Goal: Transaction & Acquisition: Purchase product/service

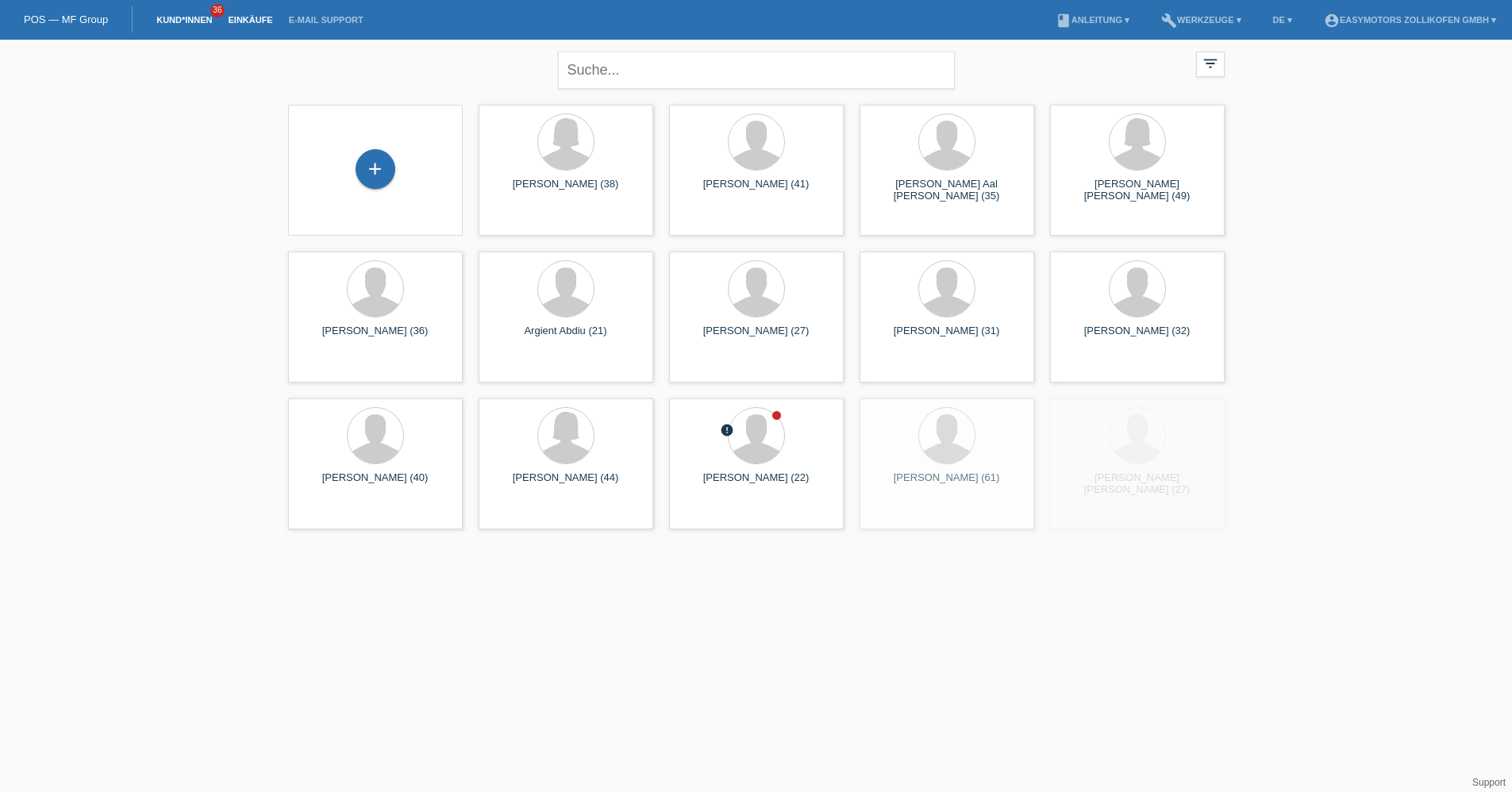
click at [244, 15] on link "Einkäufe" at bounding box center [250, 20] width 61 height 10
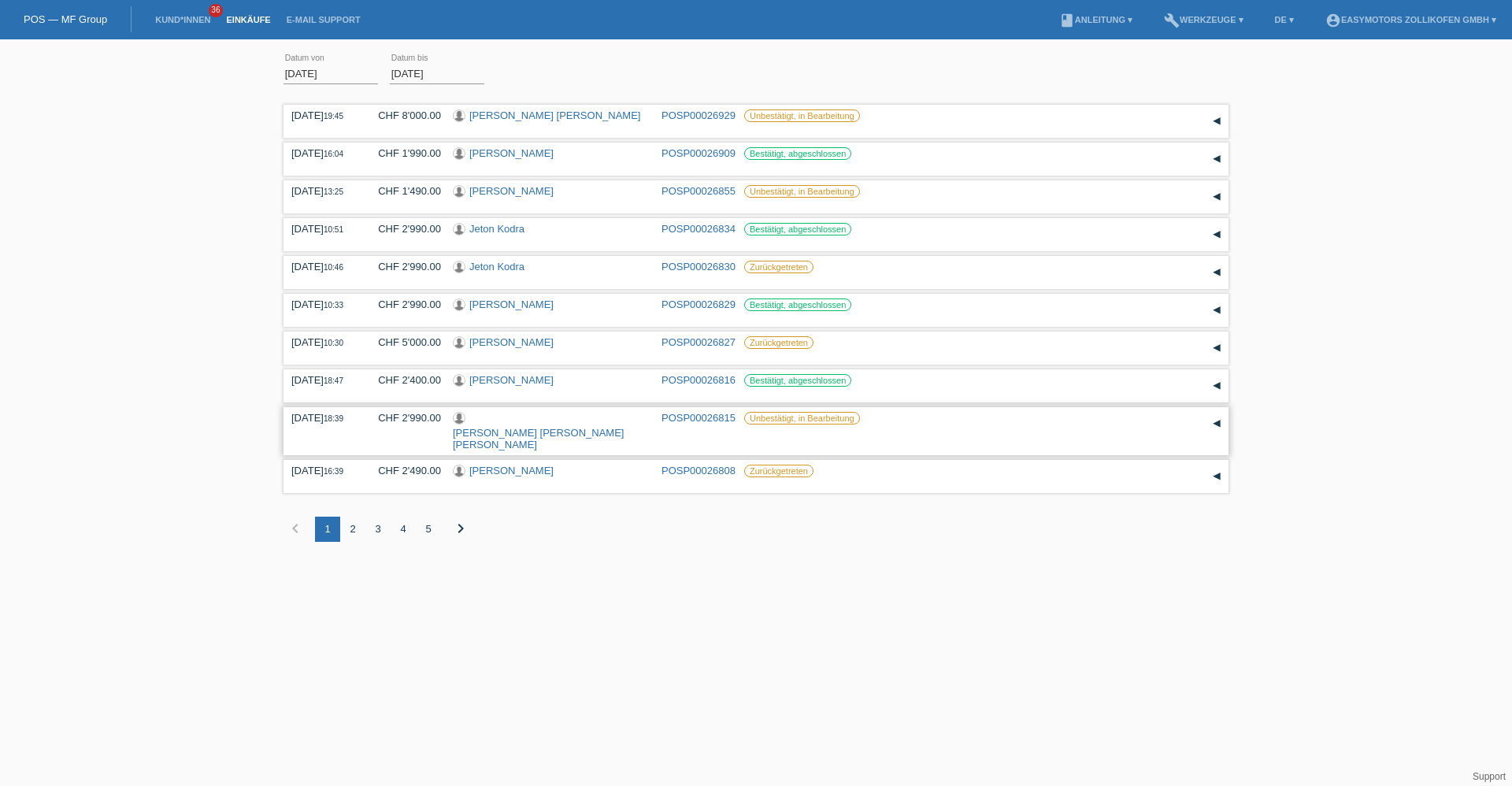
click at [556, 427] on link "[PERSON_NAME]" at bounding box center [538, 439] width 171 height 24
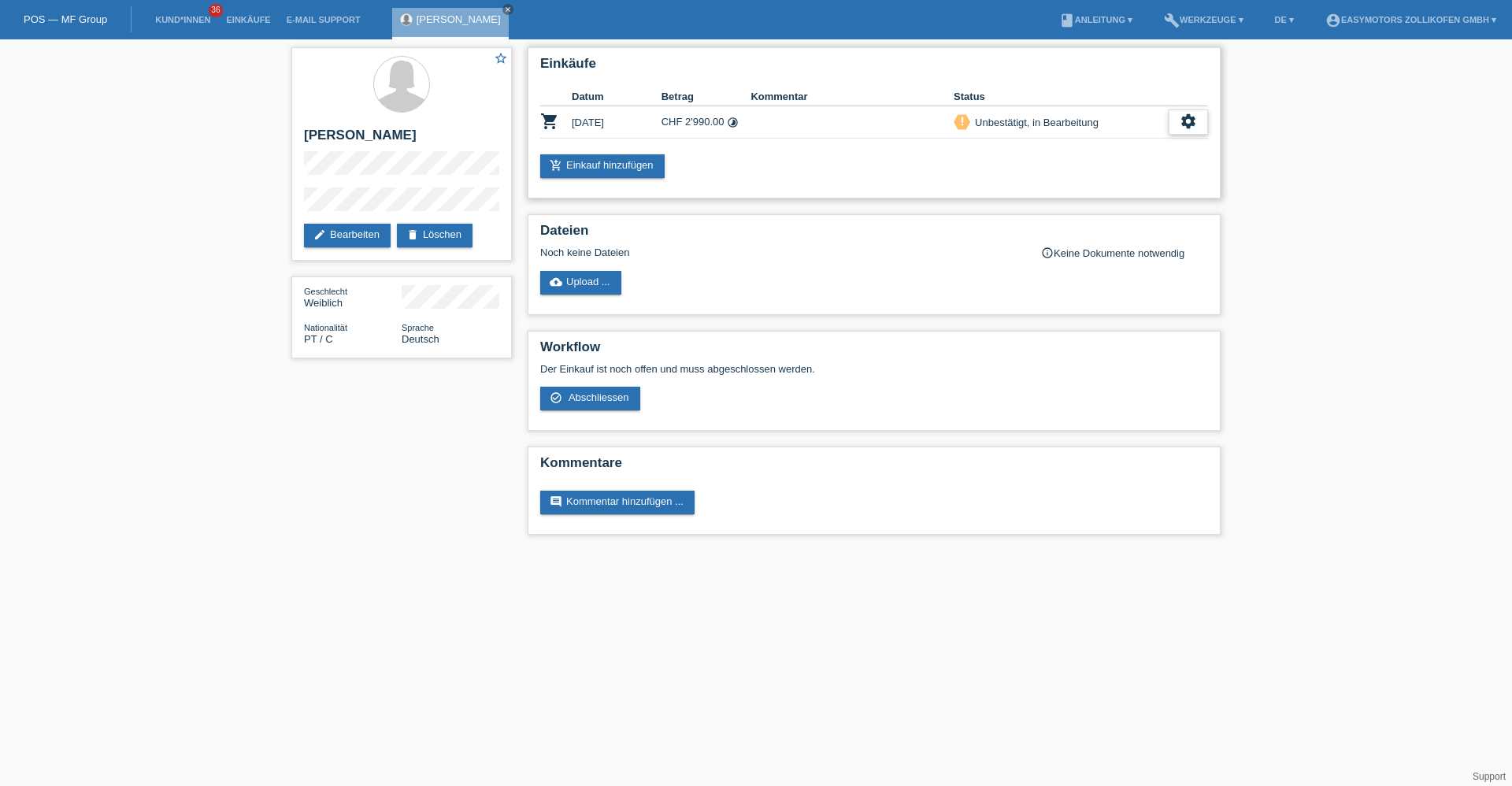
click at [1188, 113] on icon "settings" at bounding box center [1189, 122] width 18 height 18
click at [1118, 149] on div "fullscreen Anzeigen" at bounding box center [1132, 147] width 254 height 24
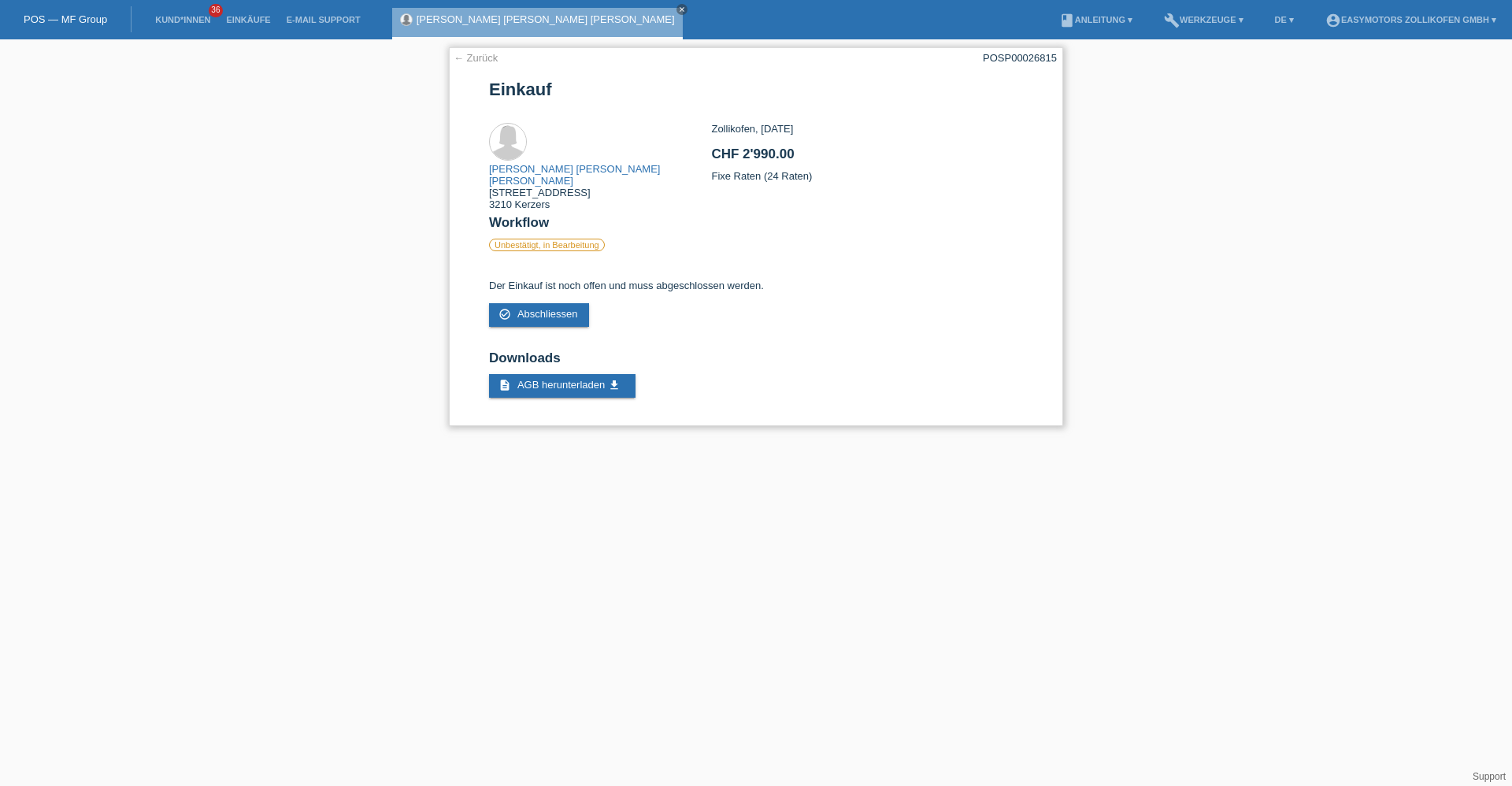
click at [469, 50] on div "← Zurück POSP00026815 Einkauf Maria Ines Lopes Machado Leite Oelegasse 80 3210 …" at bounding box center [755, 236] width 614 height 379
click at [470, 60] on link "← Zurück" at bounding box center [475, 58] width 44 height 12
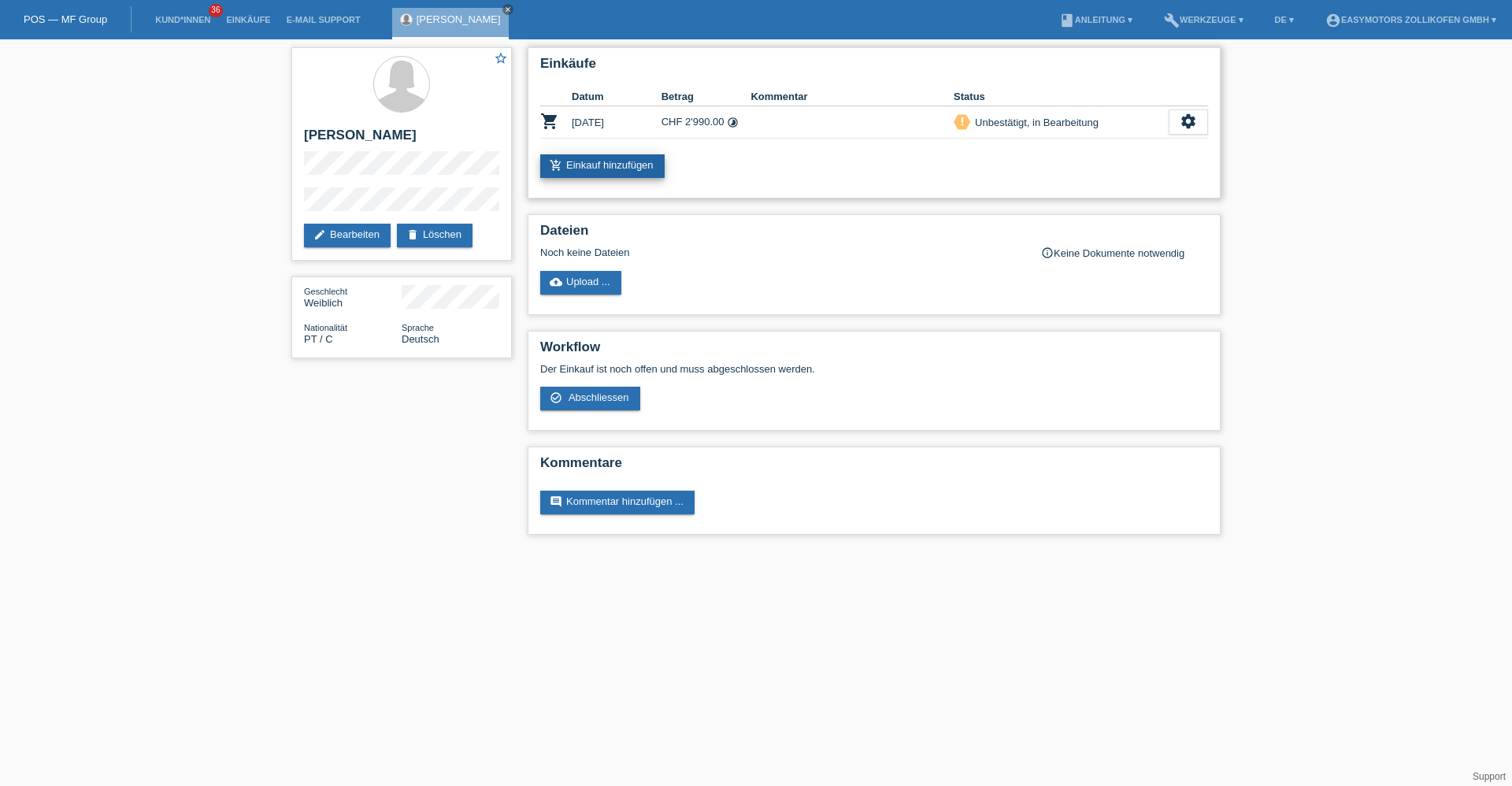
click at [605, 172] on link "add_shopping_cart Einkauf hinzufügen" at bounding box center [603, 166] width 125 height 24
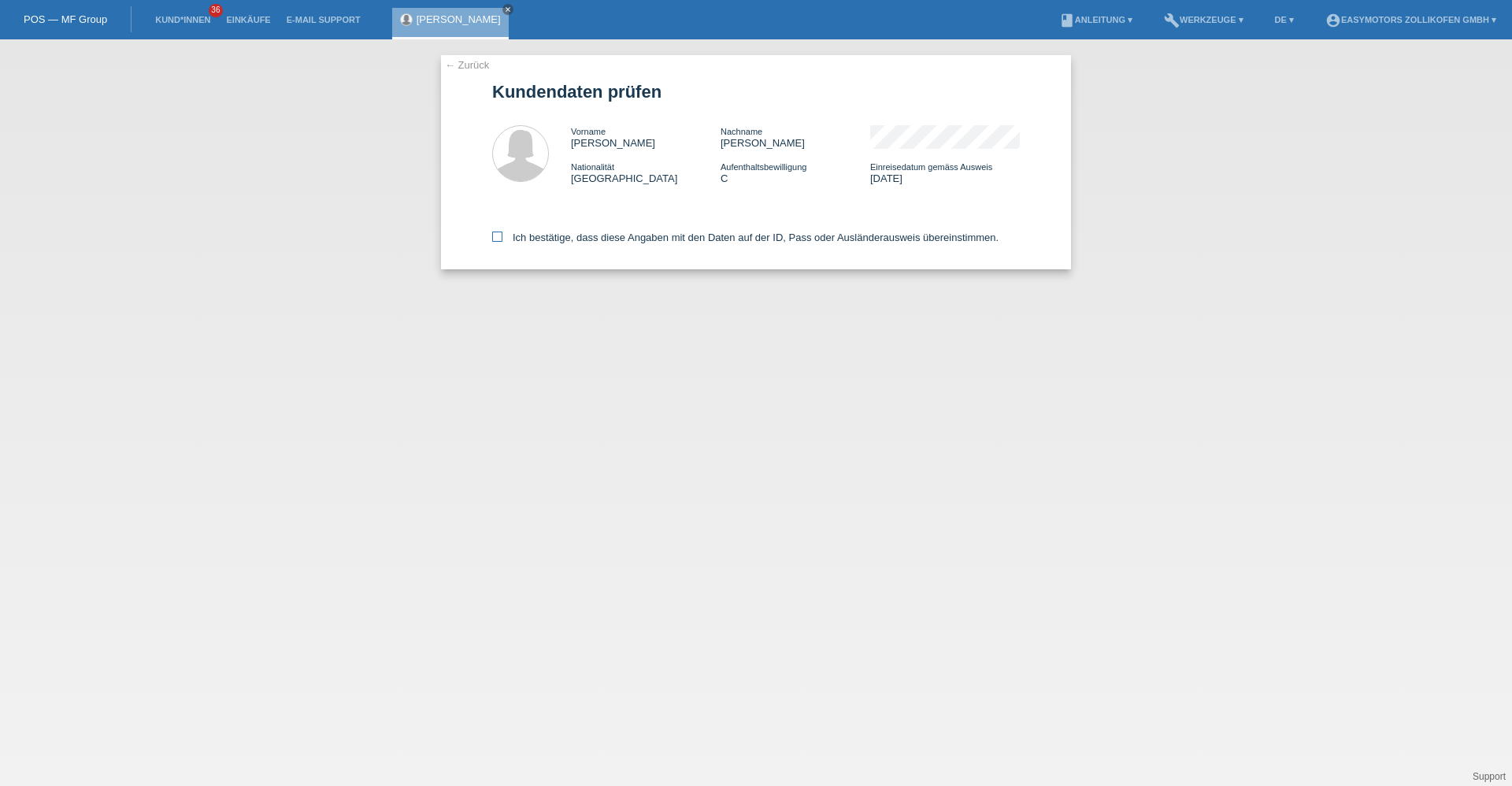
click at [671, 233] on label "Ich bestätige, dass diese Angaben mit den Daten auf der ID, Pass oder Ausländer…" at bounding box center [745, 237] width 506 height 12
click at [502, 233] on input "Ich bestätige, dass diese Angaben mit den Daten auf der ID, Pass oder Ausländer…" at bounding box center [497, 236] width 10 height 10
checkbox input "true"
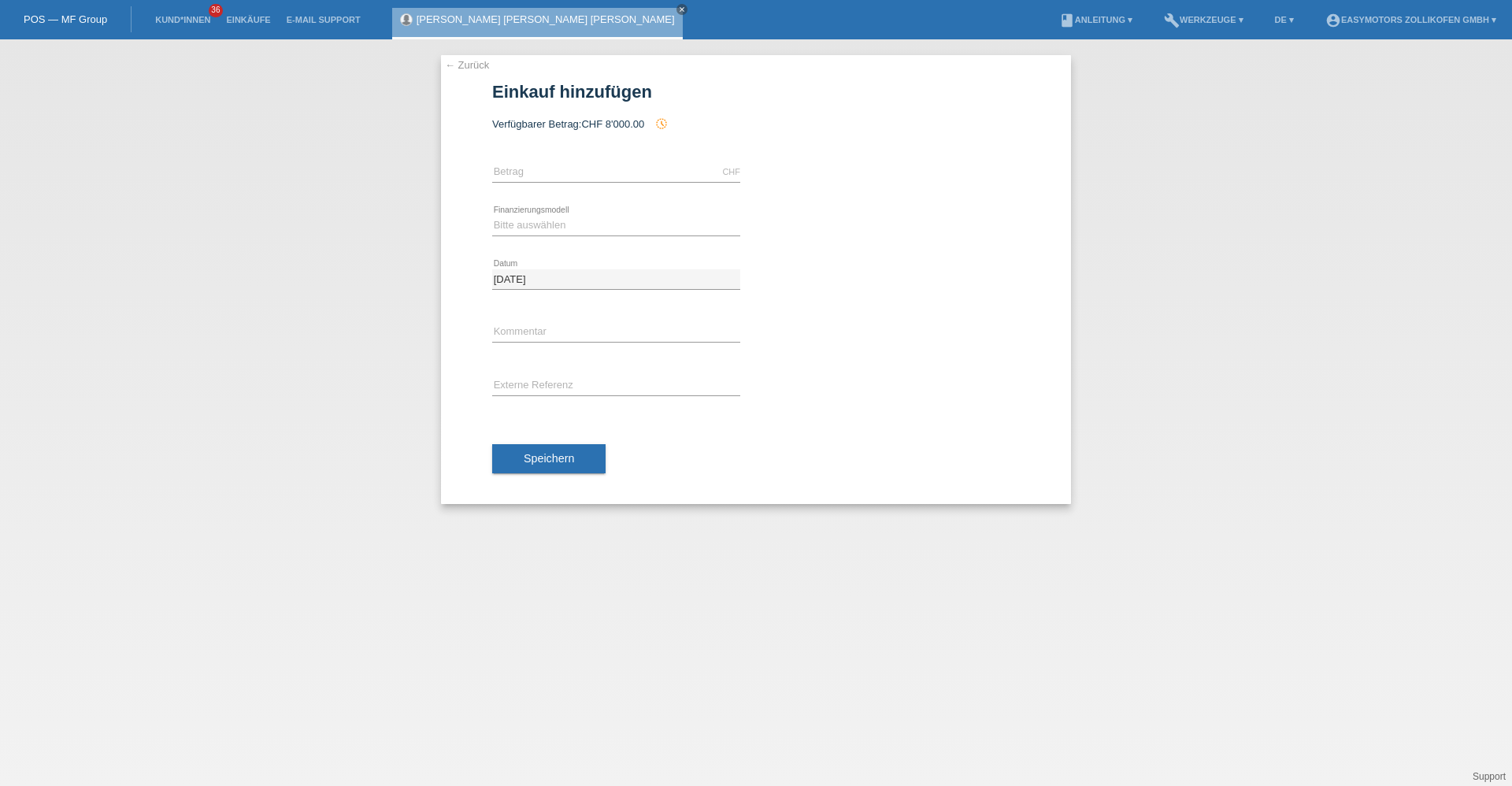
click at [653, 184] on div "CHF error [GEOGRAPHIC_DATA]" at bounding box center [616, 172] width 248 height 53
click at [653, 176] on input "text" at bounding box center [616, 172] width 248 height 20
type input "2990.00"
click at [509, 231] on select "Bitte auswählen Fixe Raten Kauf auf Rechnung mit Teilzahlungsoption" at bounding box center [616, 224] width 248 height 19
select select "67"
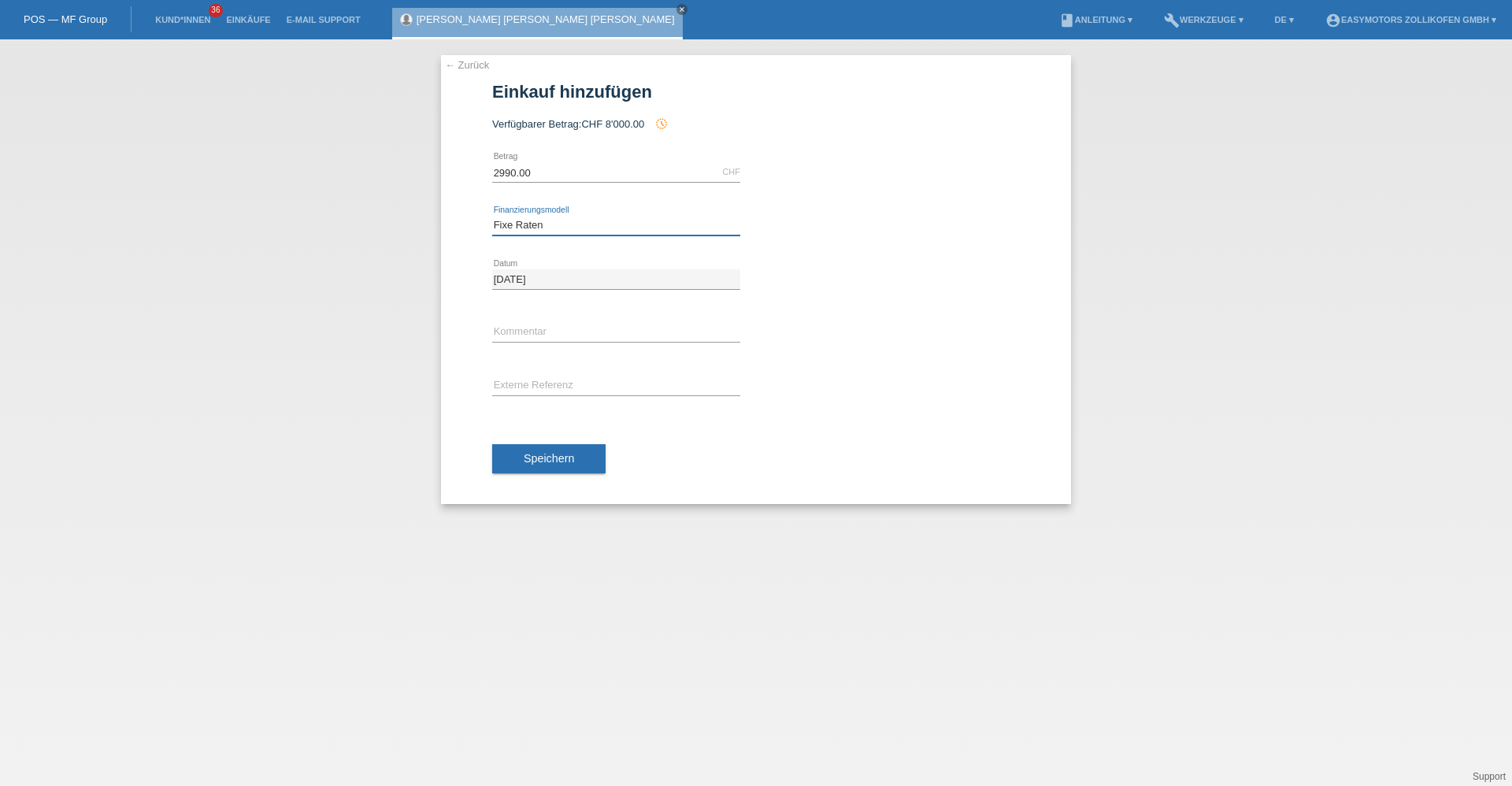
click at [492, 216] on select "Bitte auswählen Fixe Raten Kauf auf Rechnung mit Teilzahlungsoption" at bounding box center [616, 224] width 248 height 19
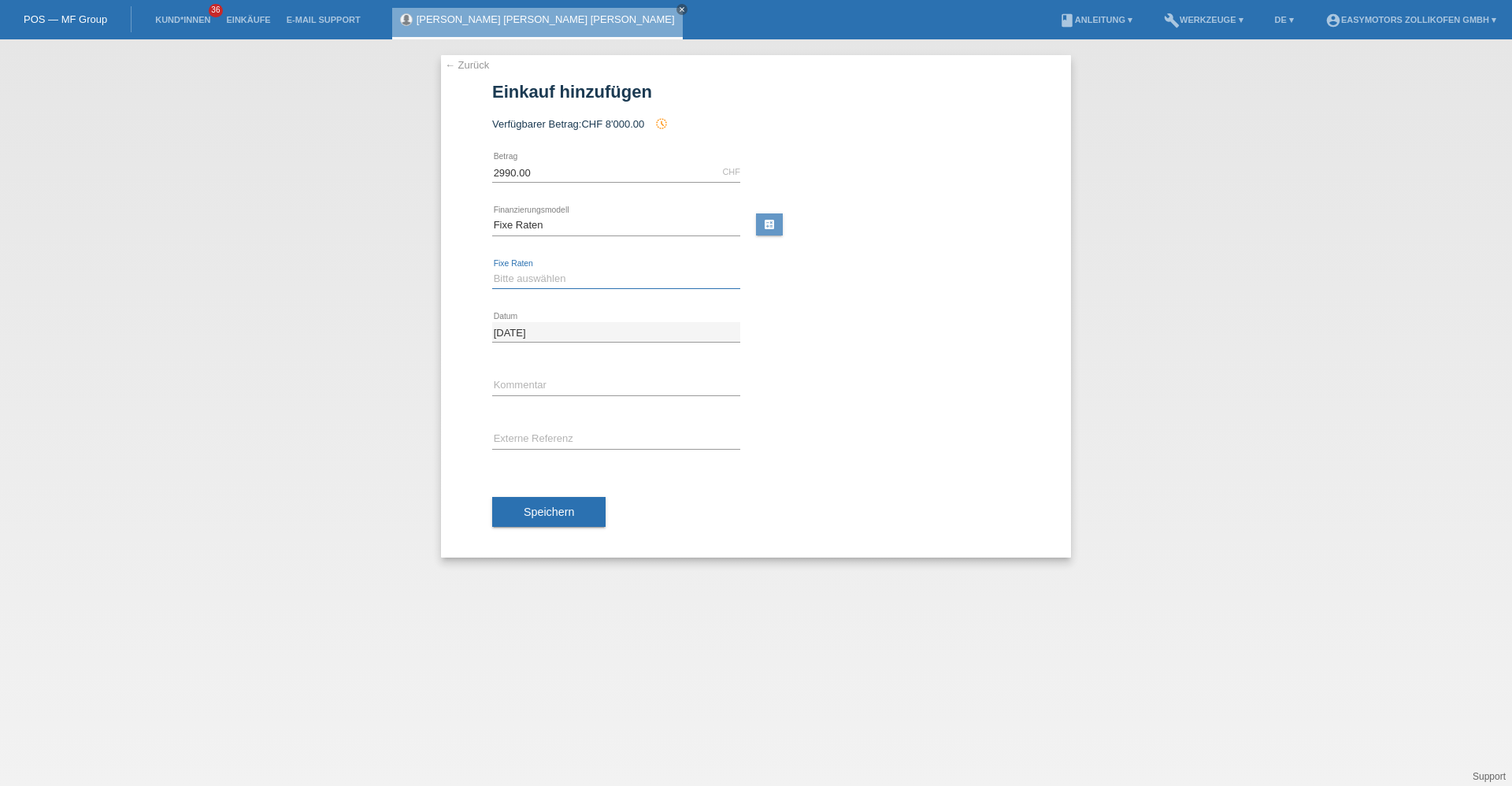
drag, startPoint x: 516, startPoint y: 271, endPoint x: 520, endPoint y: 285, distance: 14.6
click at [516, 271] on select "Bitte auswählen 12 Raten 24 Raten 36 Raten 48 Raten" at bounding box center [616, 278] width 248 height 19
select select "133"
click at [492, 269] on select "Bitte auswählen 12 Raten 24 Raten 36 Raten 48 Raten" at bounding box center [616, 278] width 248 height 19
click at [529, 497] on button "Speichern" at bounding box center [548, 512] width 114 height 30
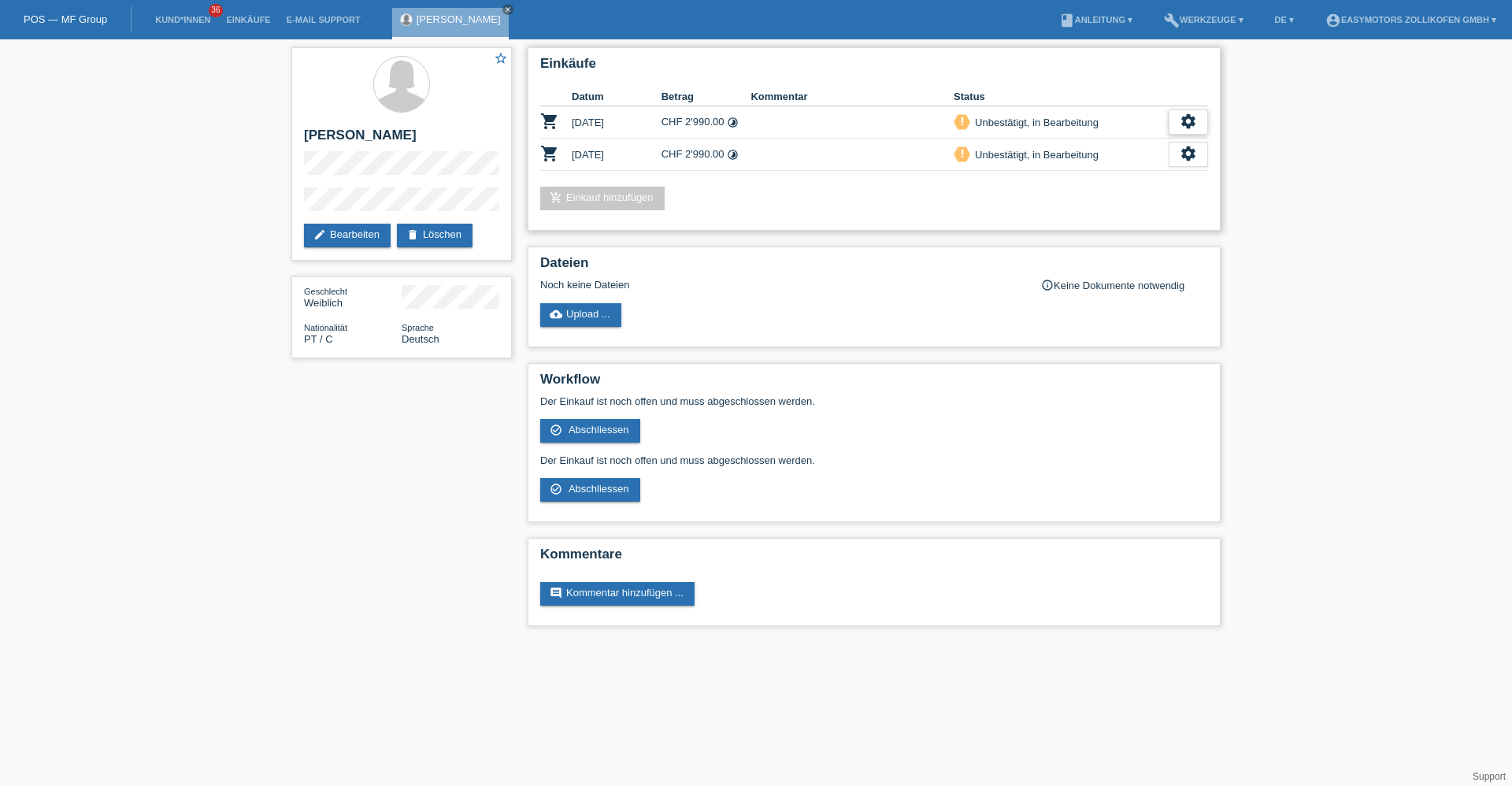
click at [1176, 119] on div "settings" at bounding box center [1188, 122] width 40 height 25
click at [1142, 218] on span "Kundin ist vom Kauf zurückgetreten..." at bounding box center [1142, 217] width 227 height 19
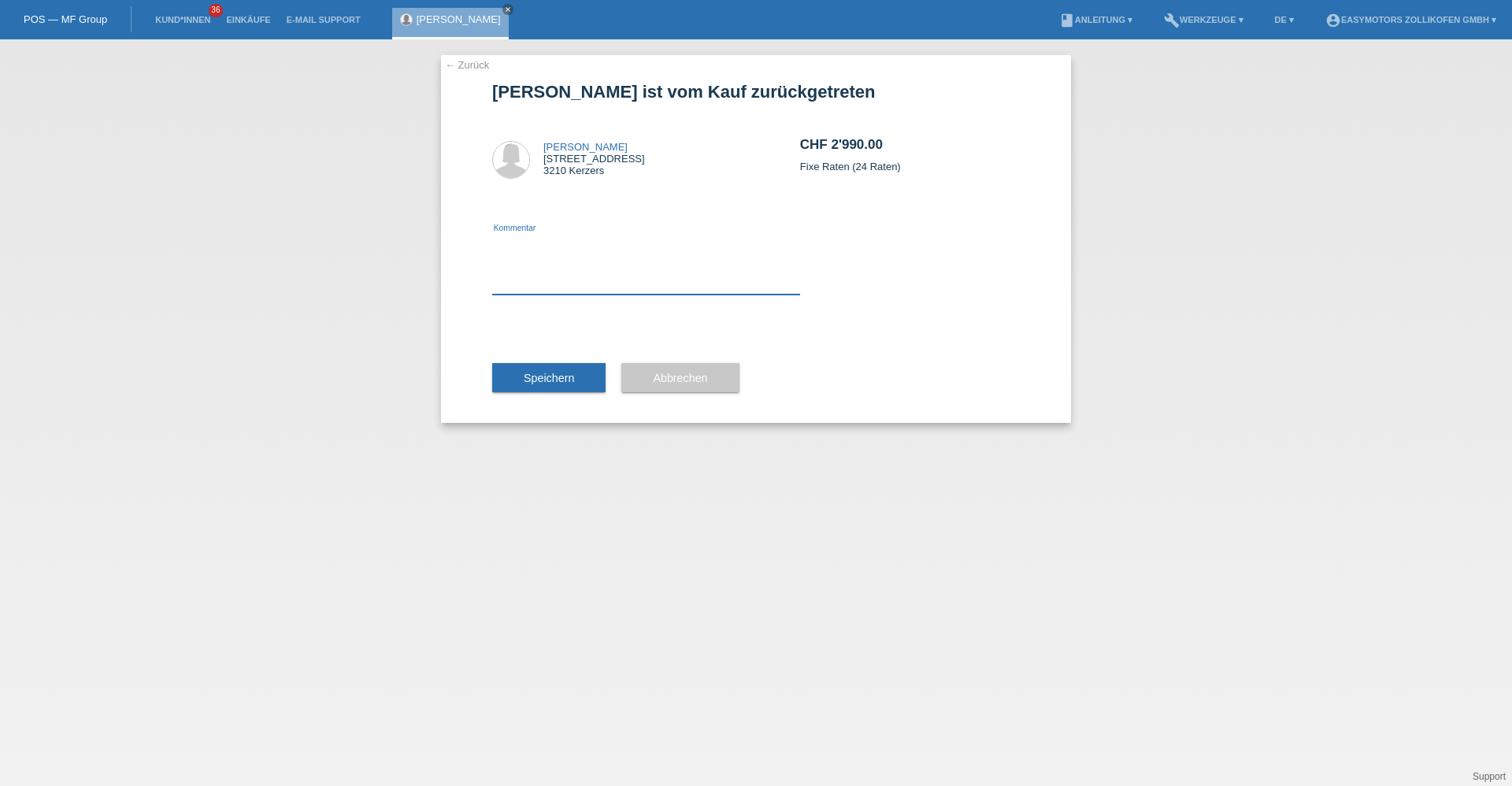
click at [698, 272] on textarea at bounding box center [646, 264] width 308 height 60
type textarea "laufzeit falsch"
click at [583, 368] on button "Speichern" at bounding box center [548, 378] width 114 height 30
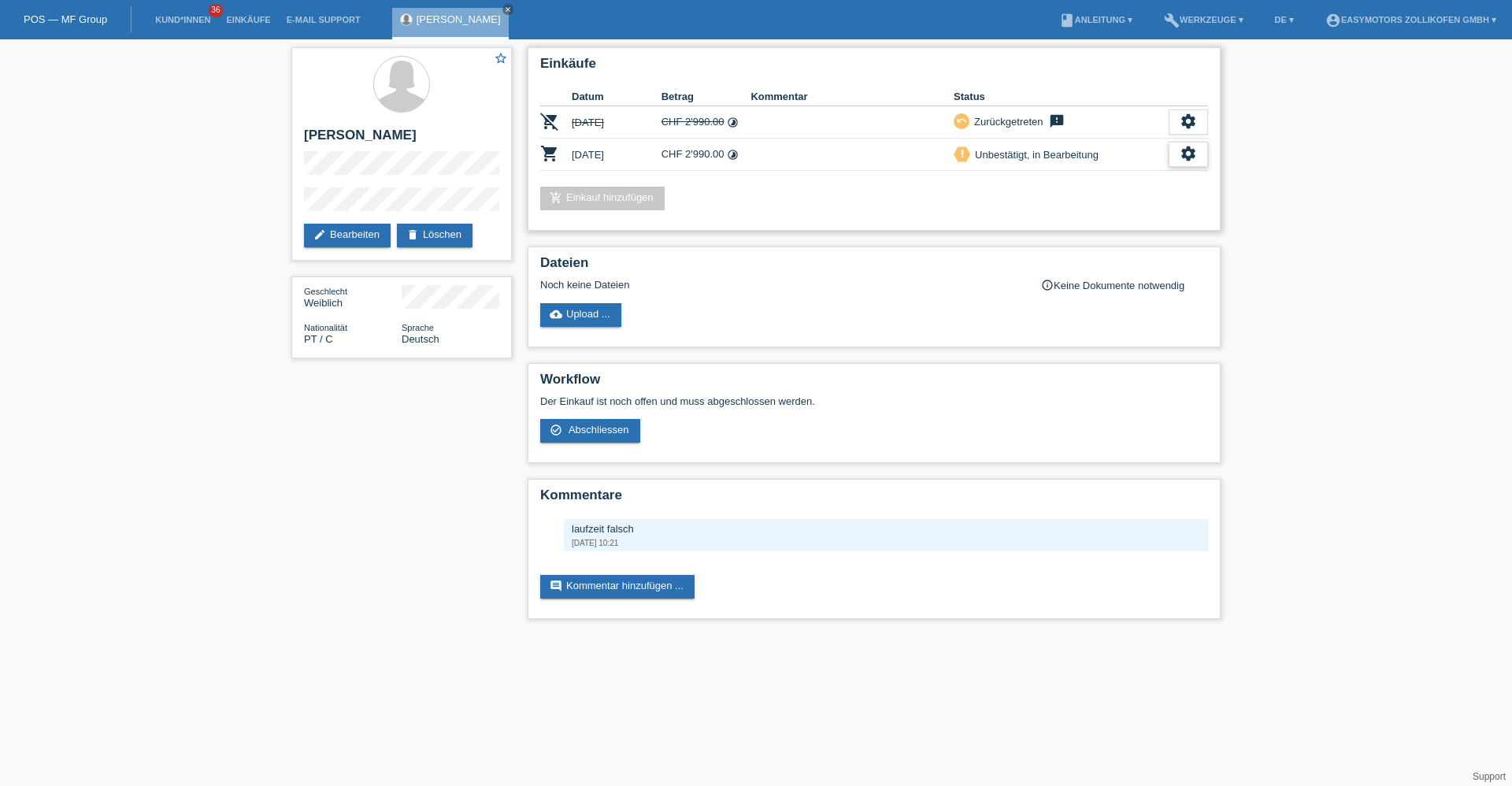
click at [1190, 158] on icon "settings" at bounding box center [1189, 154] width 18 height 18
click at [1082, 217] on span "Abschliessen" at bounding box center [1061, 225] width 65 height 19
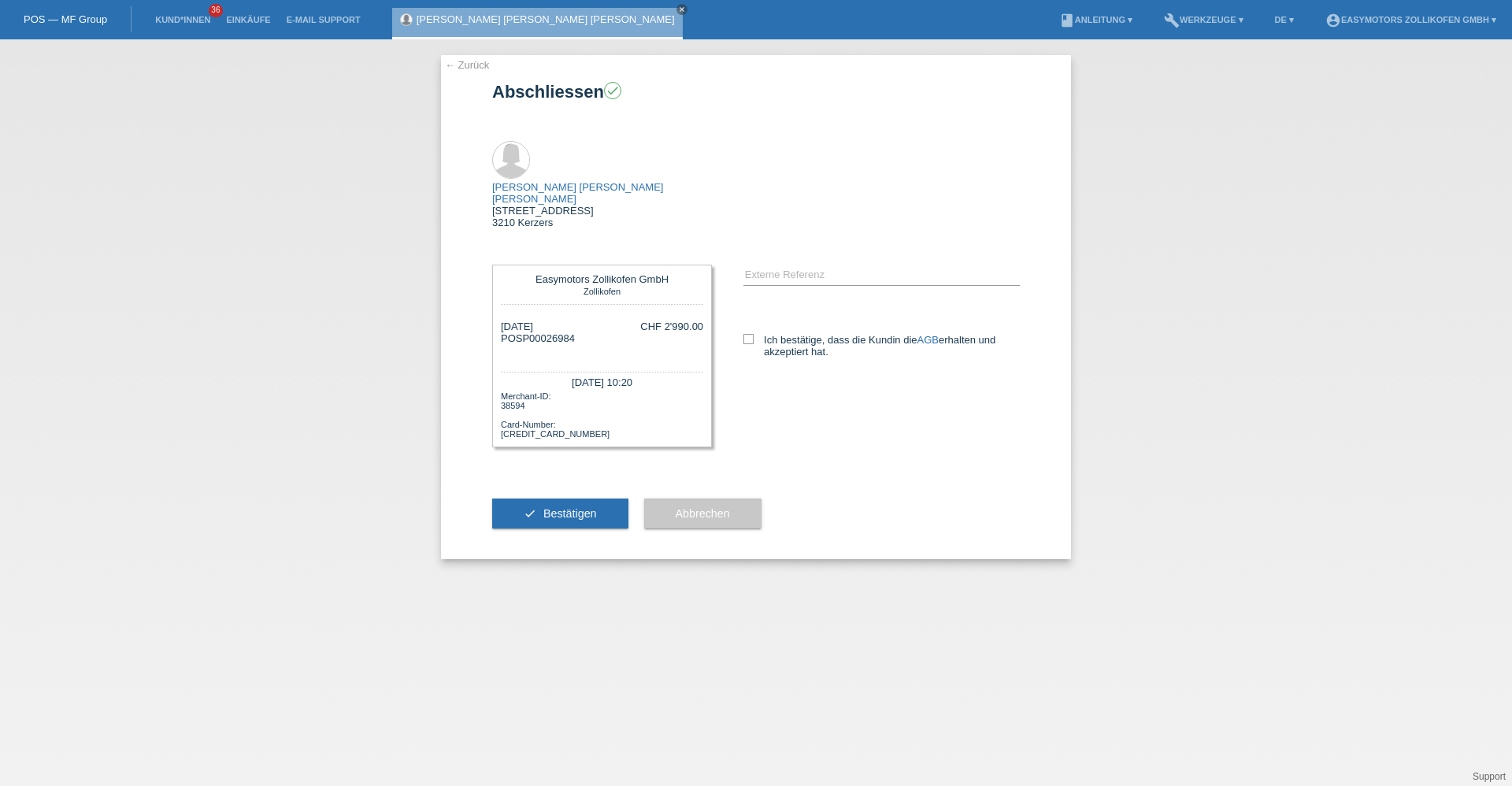
click at [738, 287] on div "error Externe Referenz AGB" at bounding box center [866, 318] width 308 height 139
click at [742, 285] on div "error Externe Referenz AGB" at bounding box center [866, 318] width 308 height 139
click at [746, 334] on icon at bounding box center [748, 339] width 10 height 10
click at [746, 334] on input "Ich bestätige, dass die Kundin die AGB erhalten und akzeptiert hat." at bounding box center [748, 339] width 10 height 10
checkbox input "true"
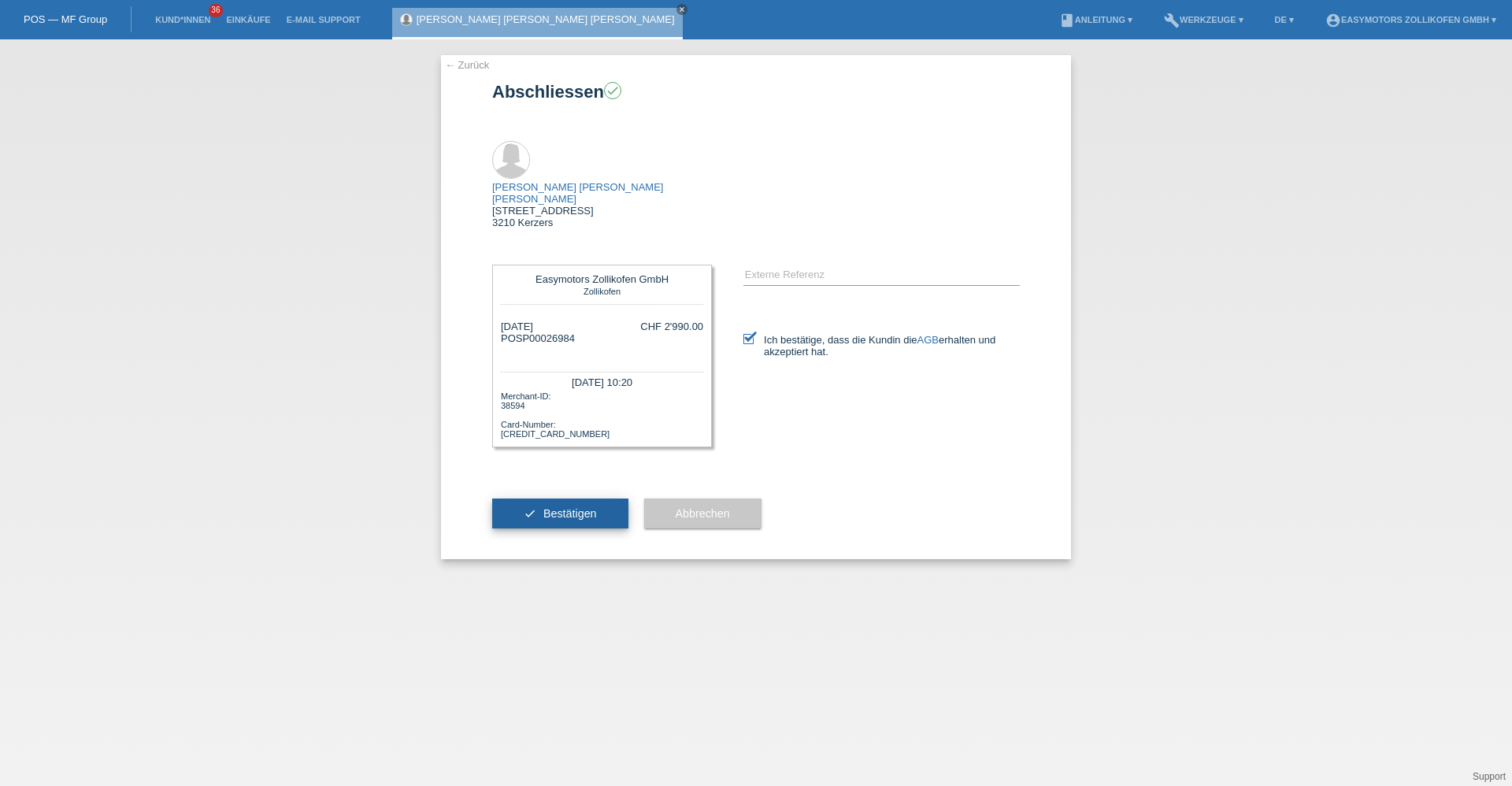
click at [604, 498] on button "check Bestätigen" at bounding box center [560, 513] width 136 height 30
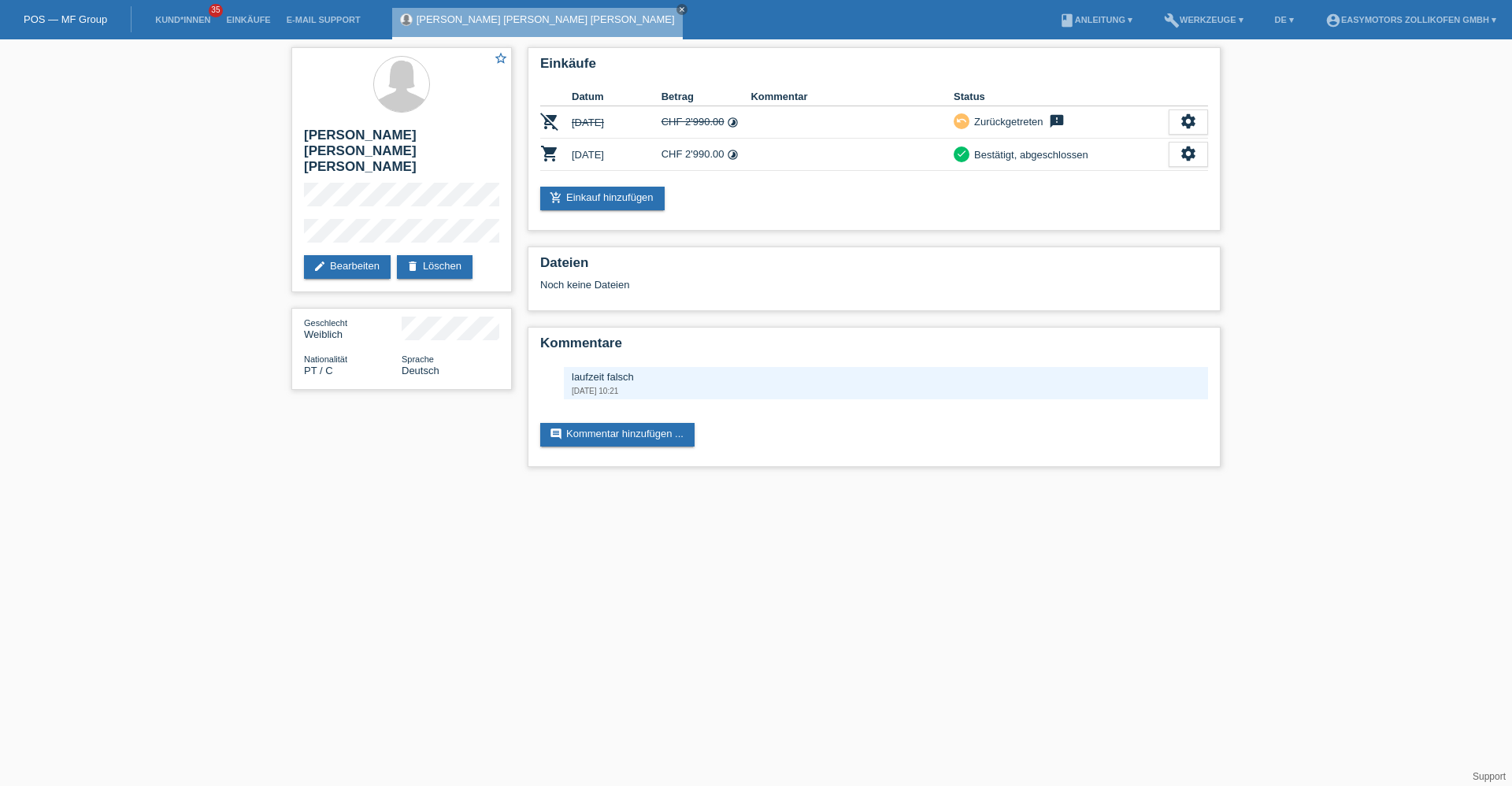
click at [444, 18] on link "[PERSON_NAME] [PERSON_NAME] [PERSON_NAME]" at bounding box center [545, 20] width 258 height 12
click at [238, 22] on link "Einkäufe" at bounding box center [248, 20] width 60 height 10
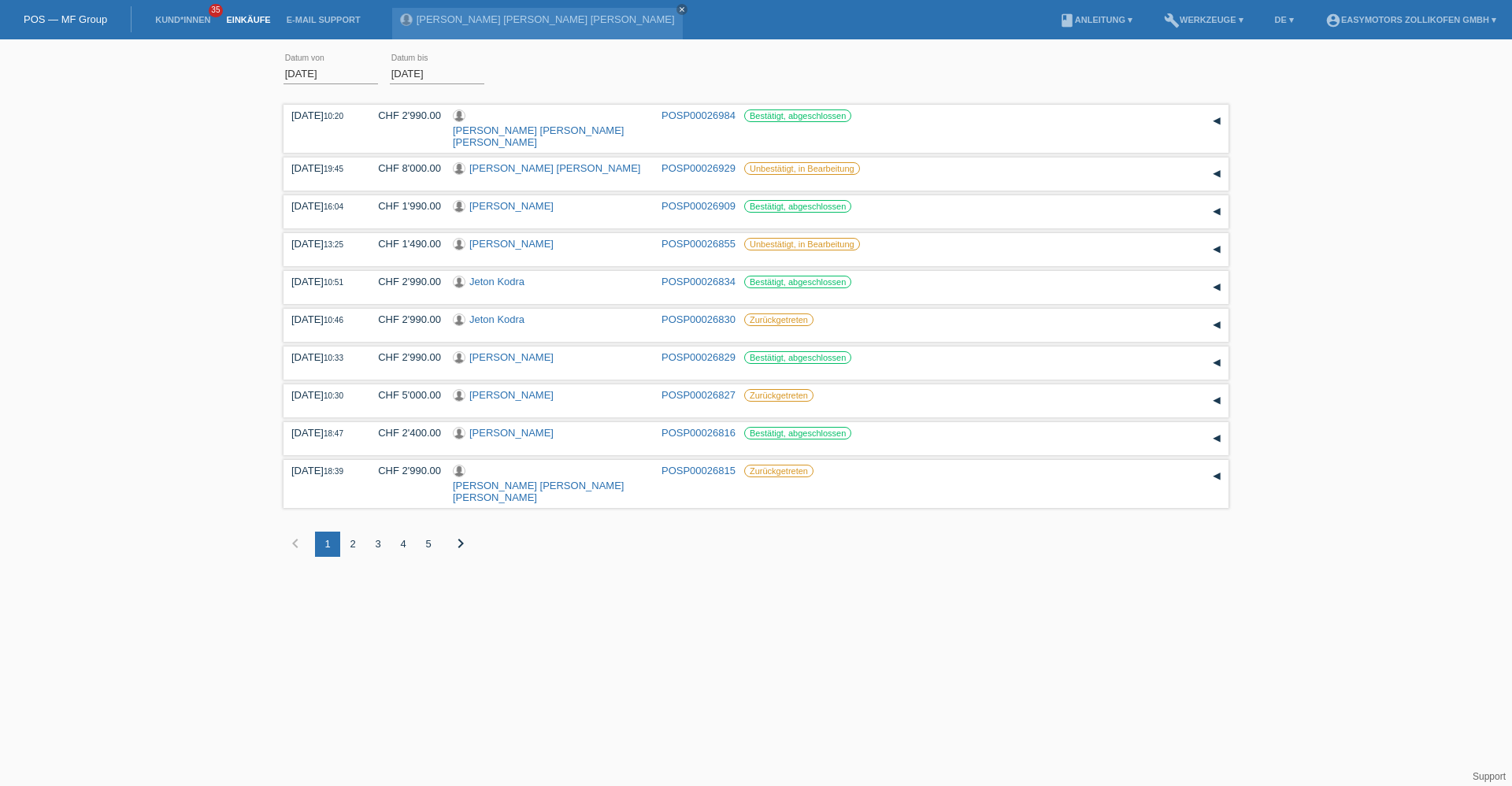
click at [351, 532] on div "2" at bounding box center [352, 544] width 25 height 25
